Goal: Navigation & Orientation: Find specific page/section

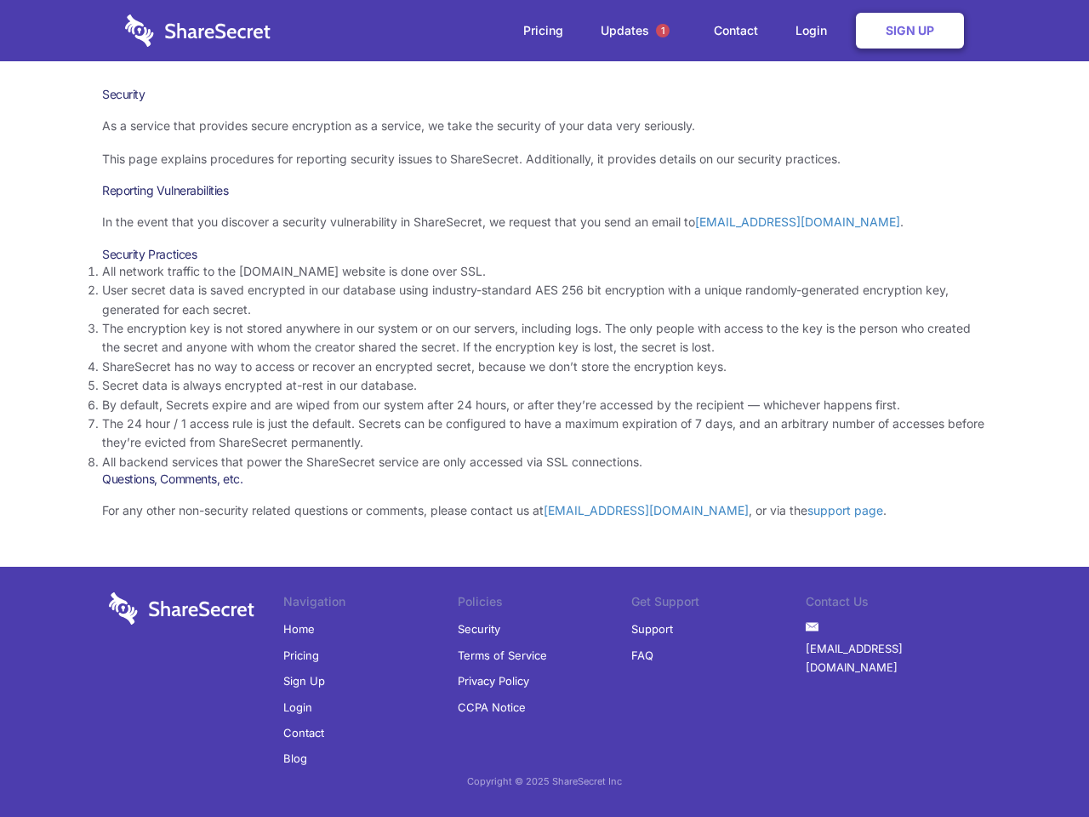
click at [545, 408] on li "By default, Secrets expire and are wiped from our system after 24 hours, or aft…" at bounding box center [544, 405] width 885 height 19
click at [663, 31] on span "1" at bounding box center [663, 31] width 14 height 14
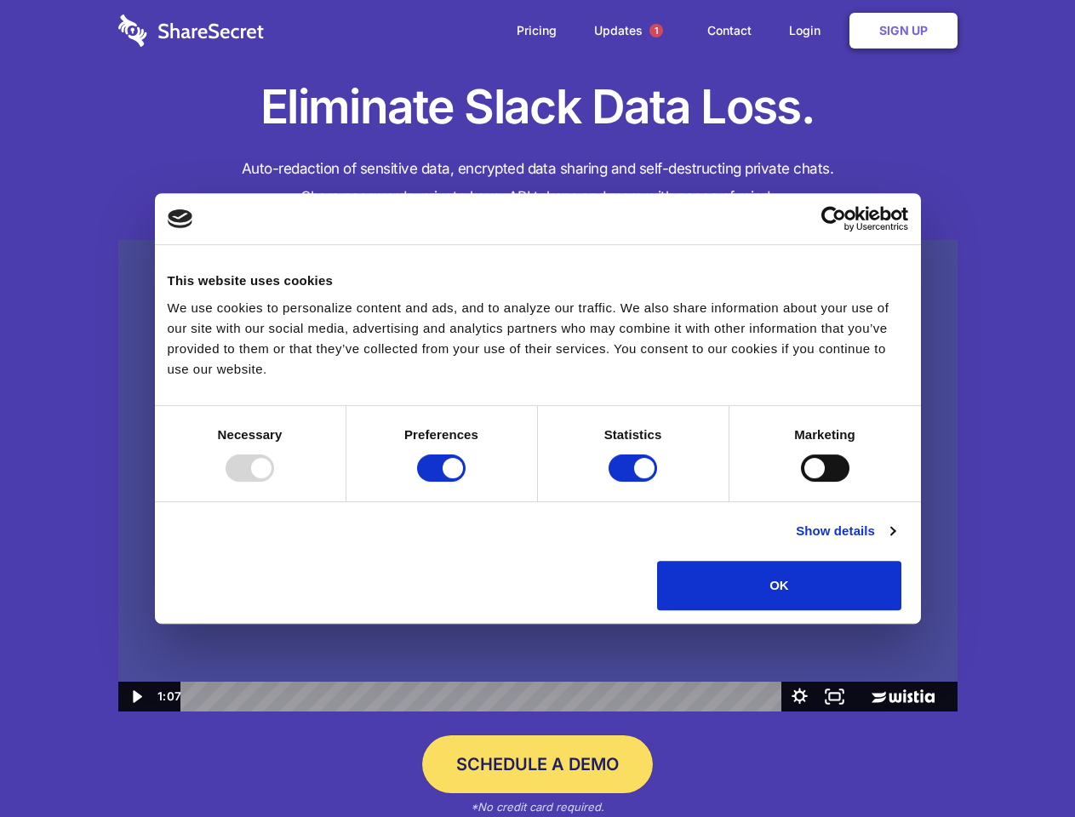
click at [537, 408] on img at bounding box center [537, 476] width 839 height 472
click at [274, 482] on div at bounding box center [249, 467] width 48 height 27
click at [465, 482] on input "Preferences" at bounding box center [441, 467] width 48 height 27
checkbox input "false"
click at [635, 482] on input "Statistics" at bounding box center [632, 467] width 48 height 27
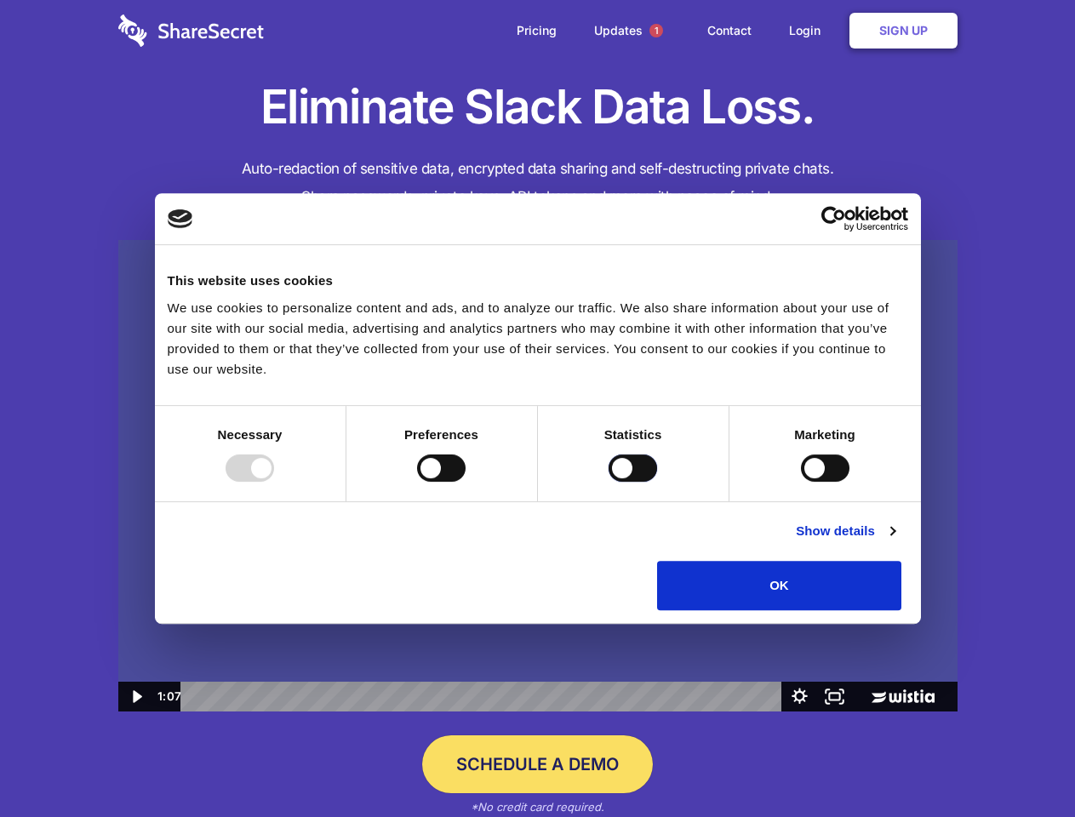
checkbox input "false"
click at [801, 482] on input "Marketing" at bounding box center [825, 467] width 48 height 27
checkbox input "true"
click at [894, 541] on link "Show details" at bounding box center [845, 531] width 99 height 20
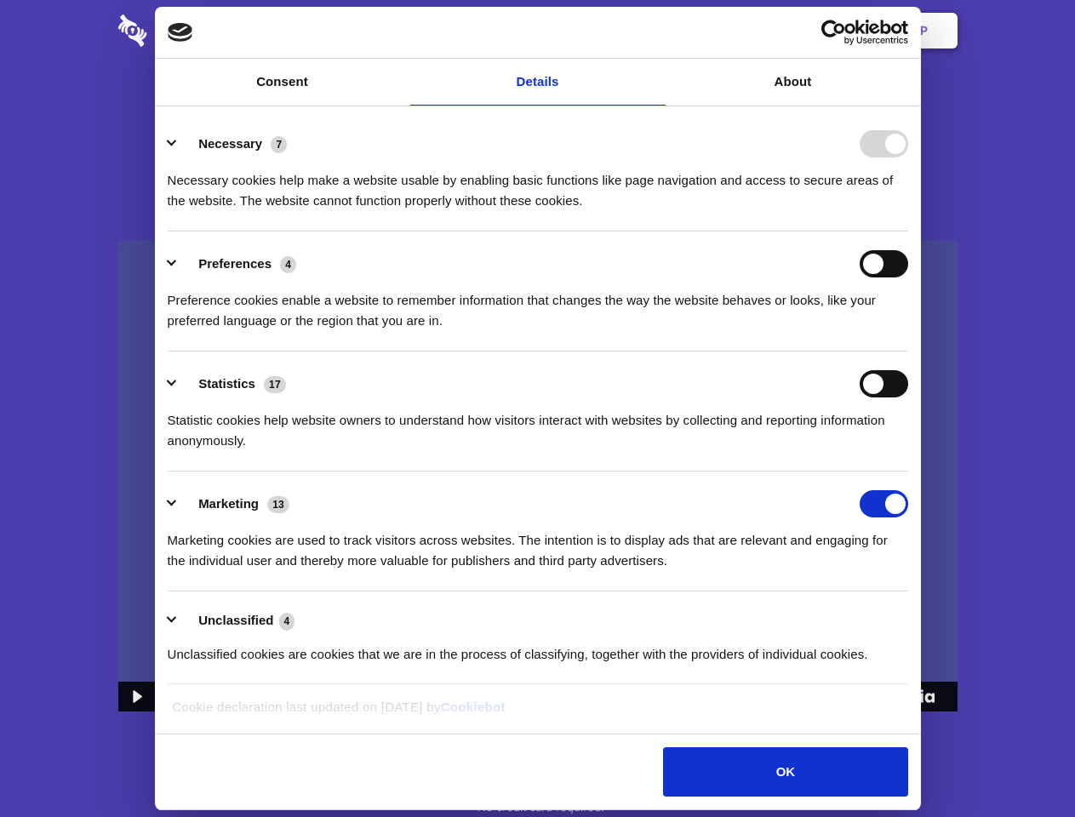
click at [908, 231] on li "Necessary 7 Necessary cookies help make a website usable by enabling basic func…" at bounding box center [538, 171] width 740 height 120
click at [655, 31] on span "1" at bounding box center [656, 31] width 14 height 14
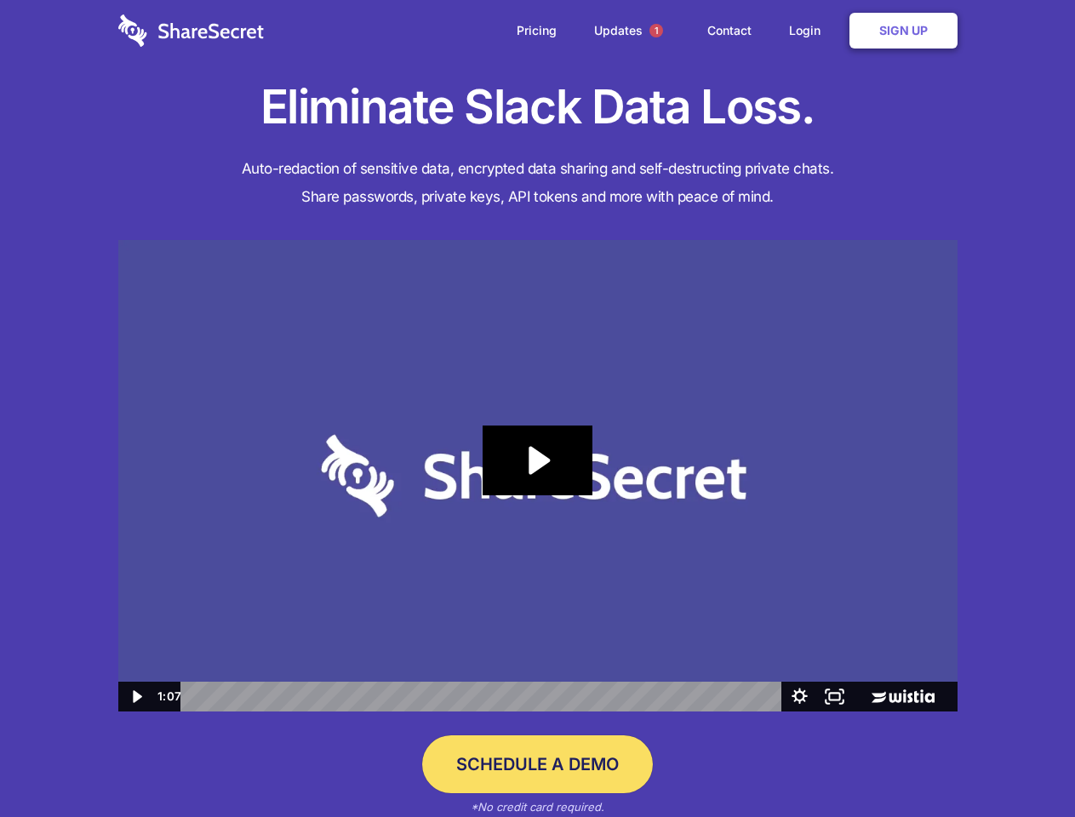
click at [538, 476] on icon "Play Video: Sharesecret Slack Extension" at bounding box center [536, 460] width 109 height 70
